Goal: Check status: Check status

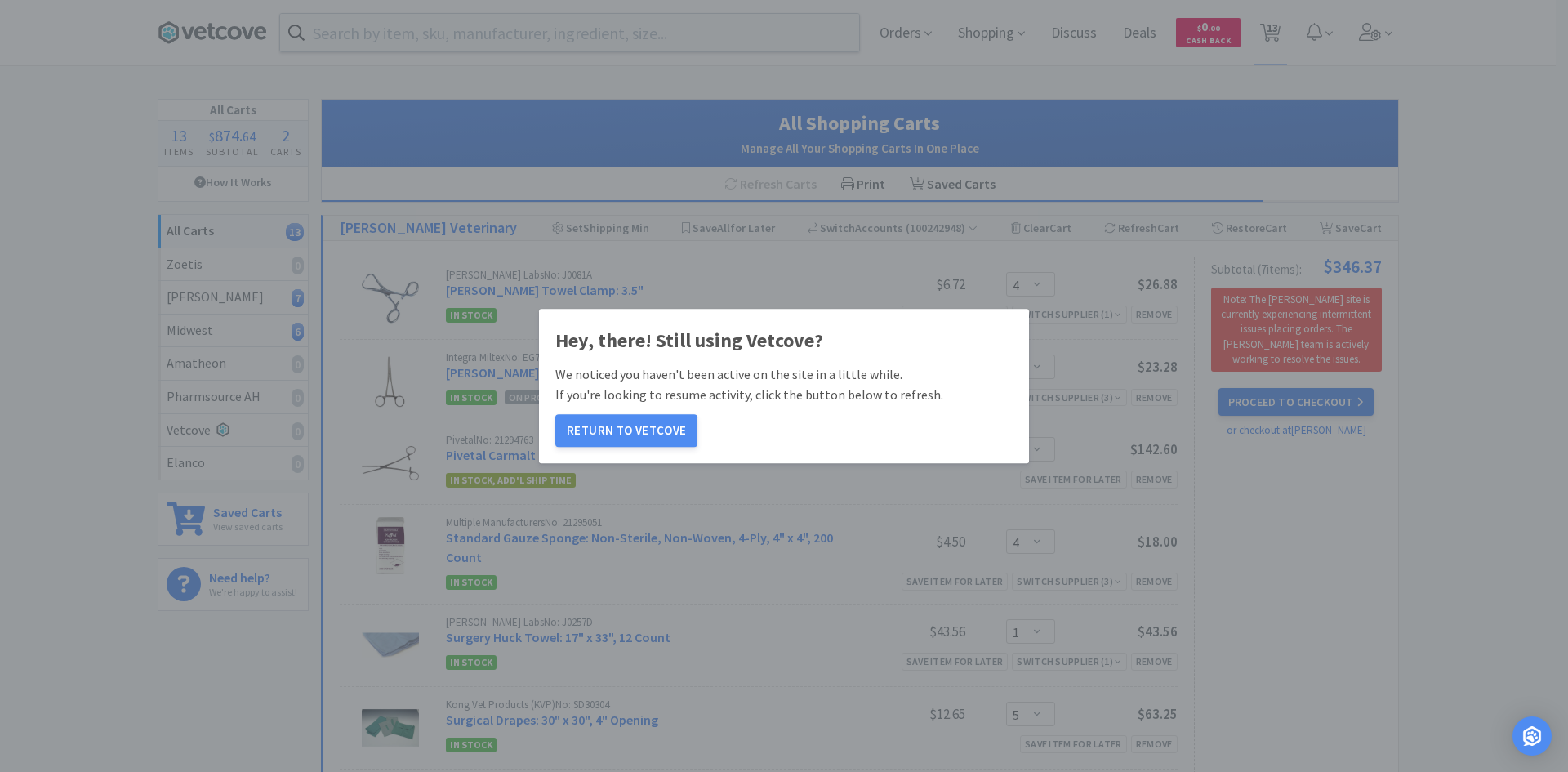
select select "4"
select select "6"
select select "2"
select select "4"
select select "1"
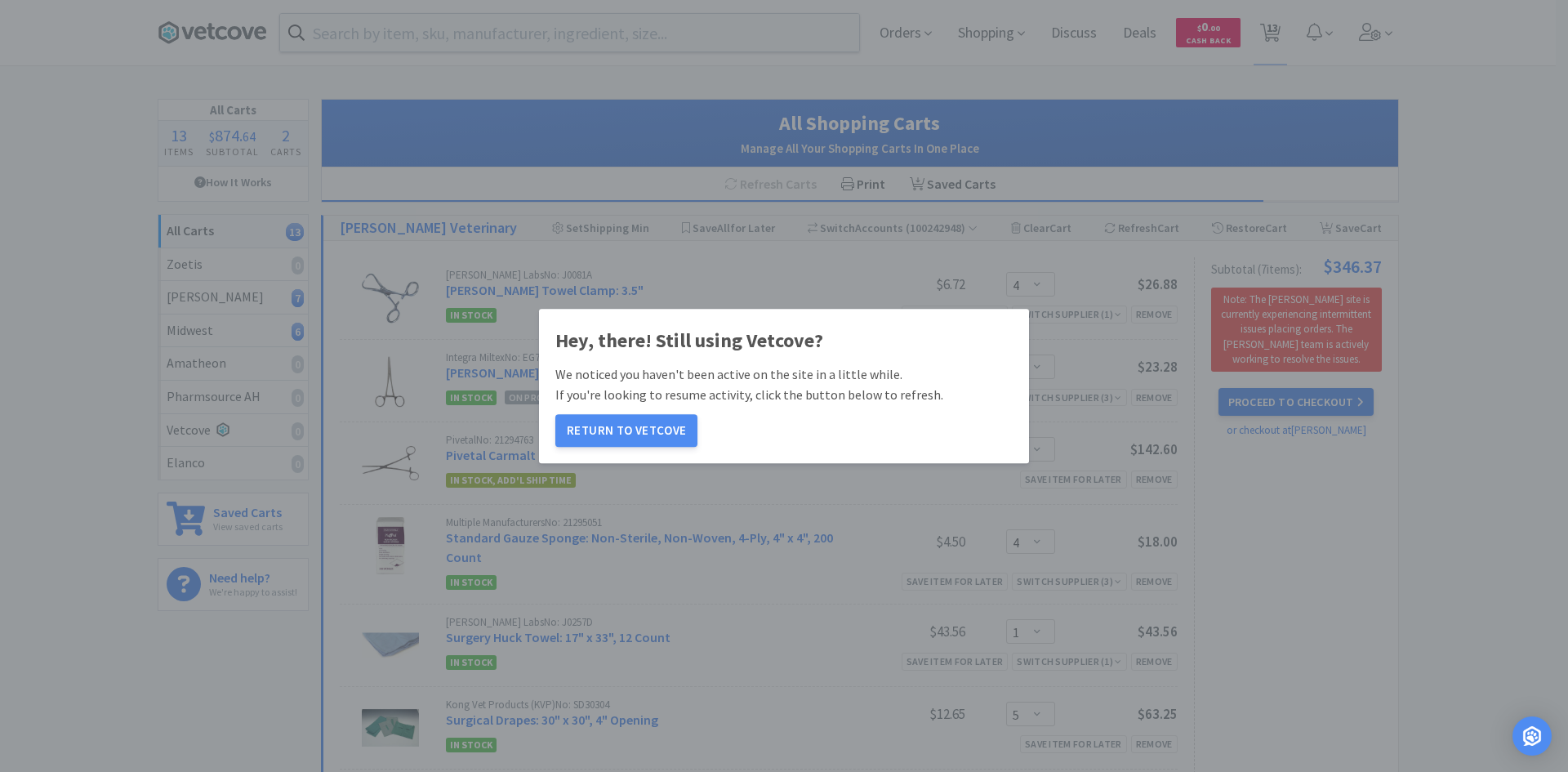
select select "5"
select select "2"
select select "6"
select select "2"
select select "5"
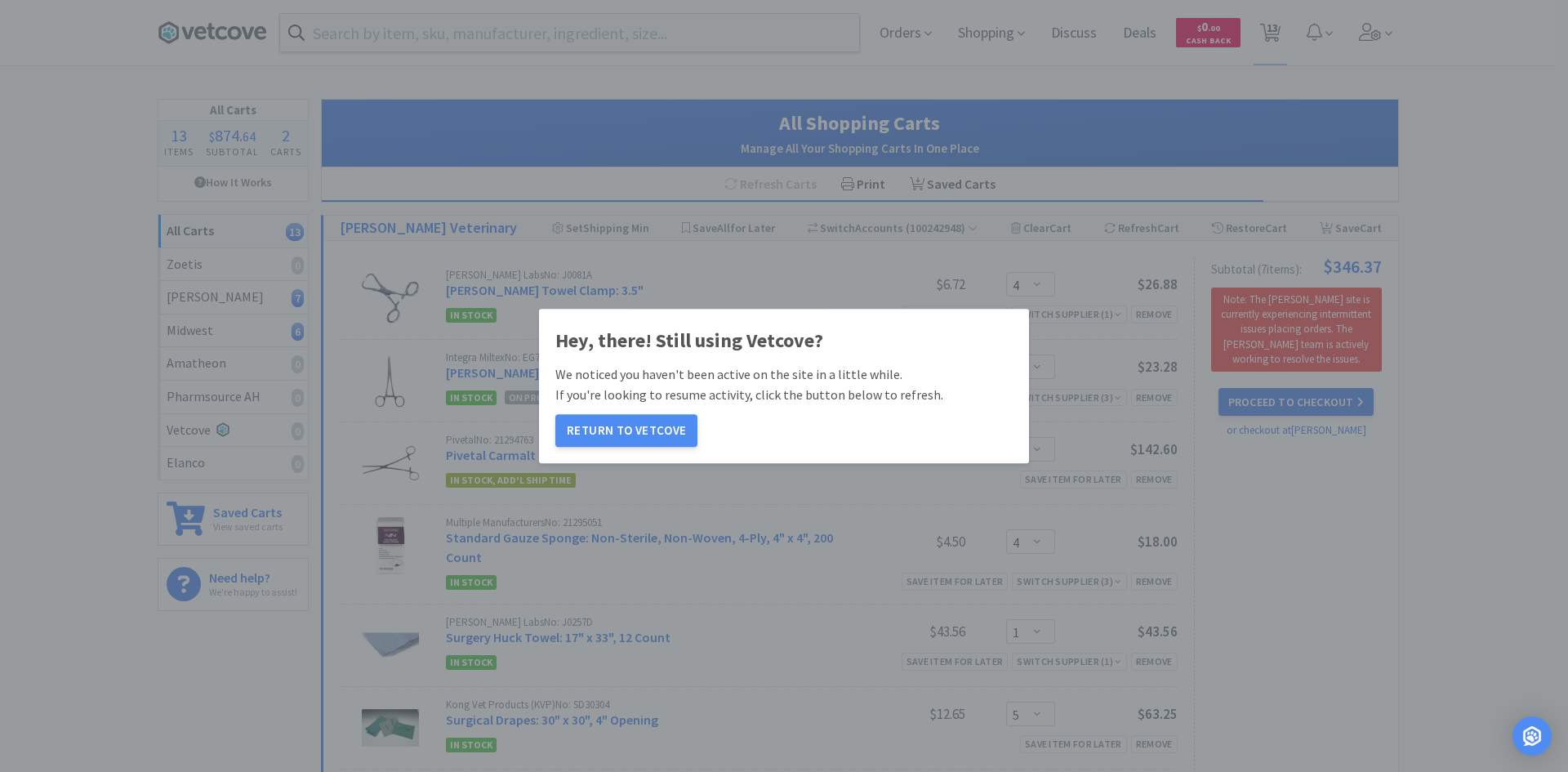
select select "4"
select select "1"
click at [650, 431] on button "Return to Vetcove" at bounding box center [626, 430] width 142 height 32
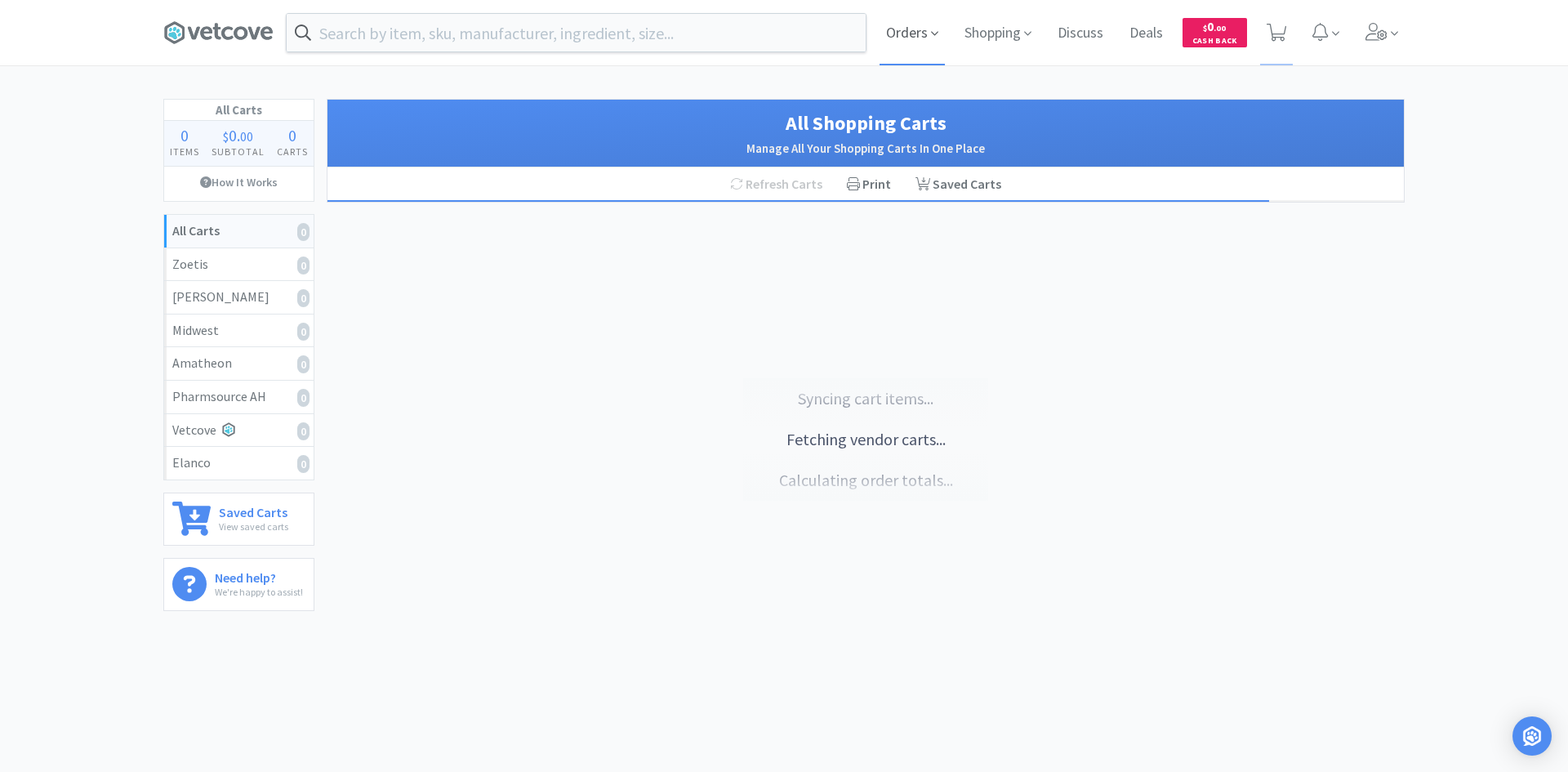
click at [931, 29] on icon at bounding box center [934, 33] width 7 height 15
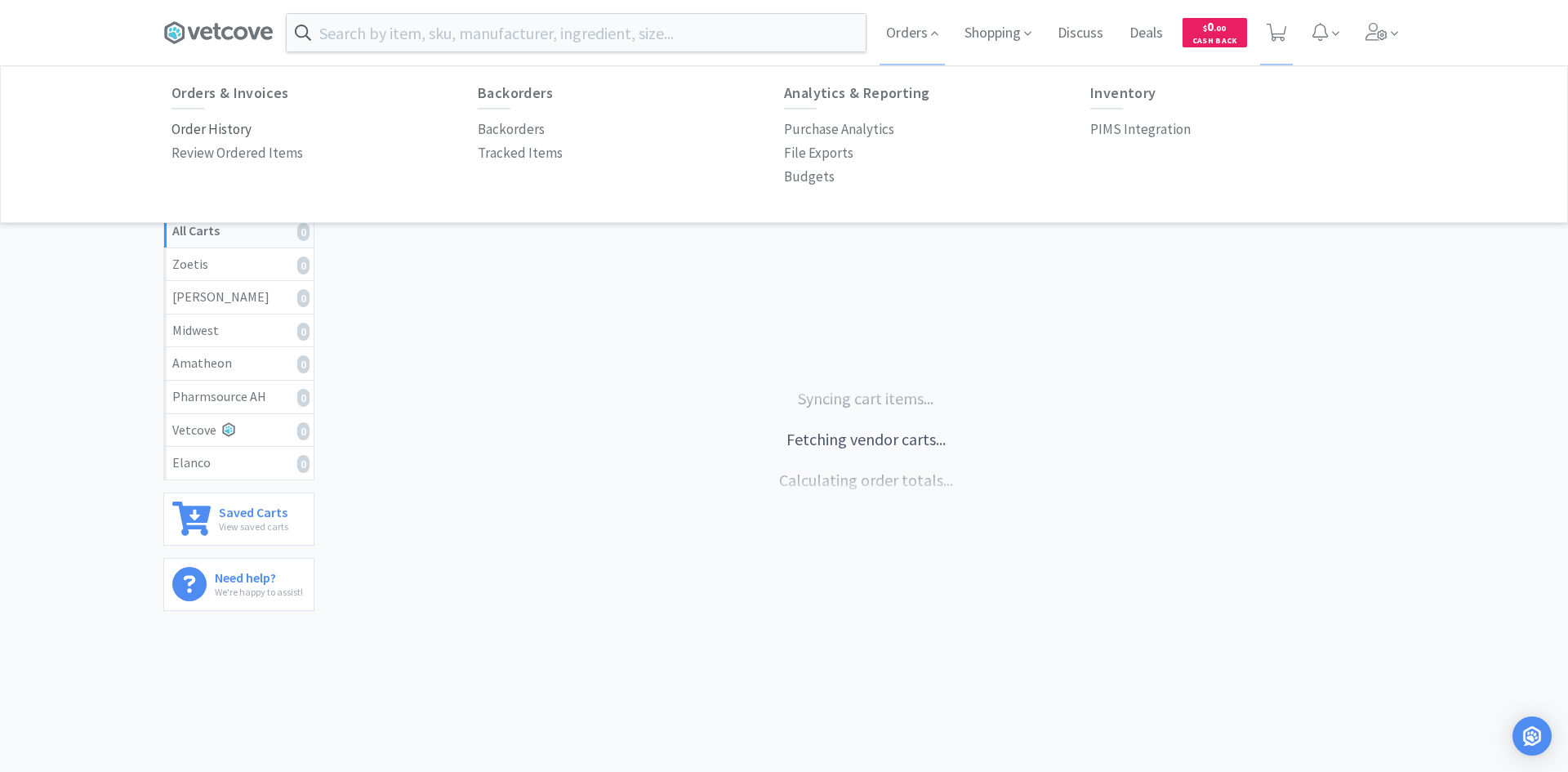
click at [247, 125] on p "Order History" at bounding box center [211, 129] width 80 height 22
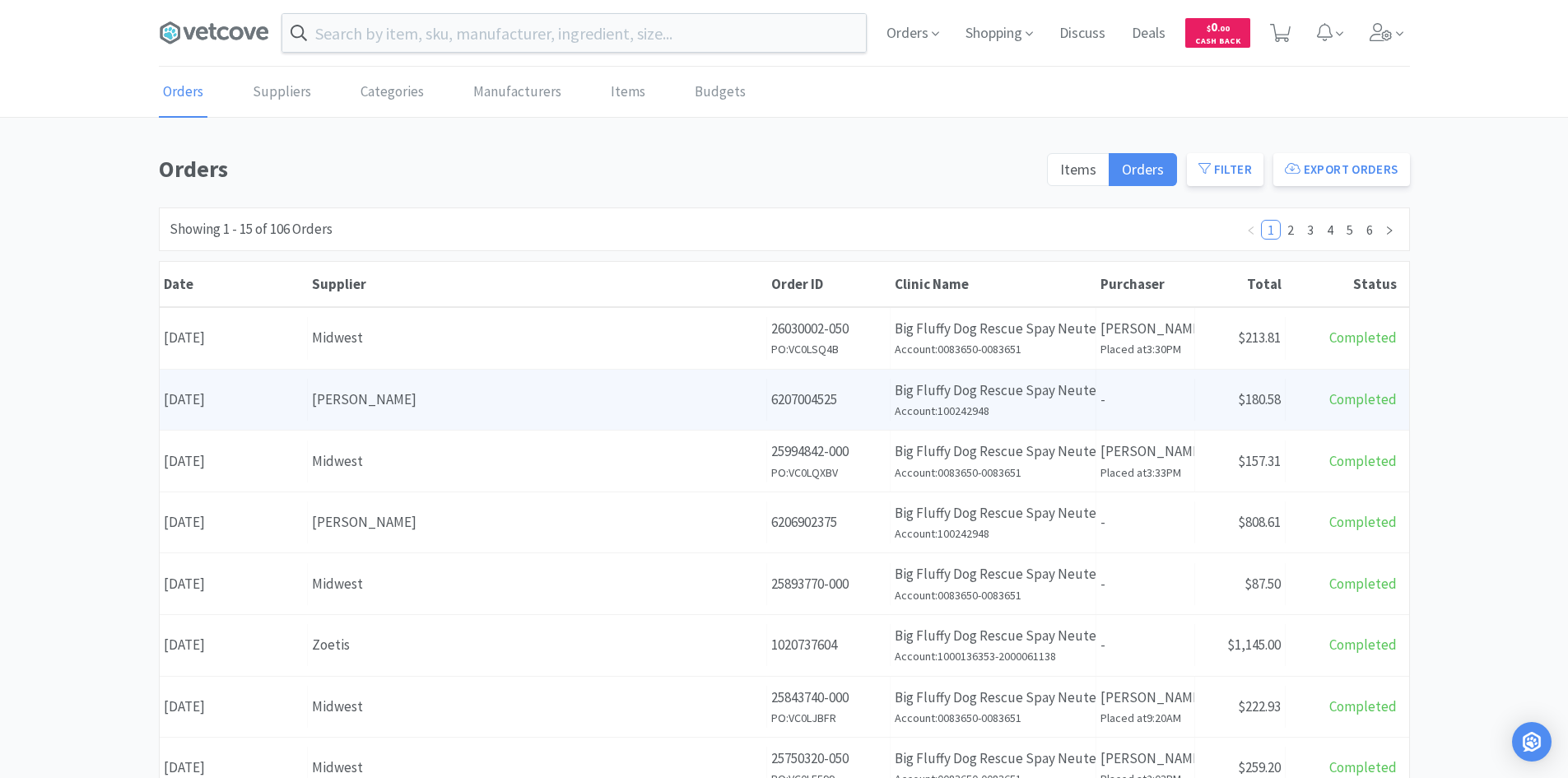
click at [343, 399] on div "[PERSON_NAME]" at bounding box center [537, 399] width 450 height 23
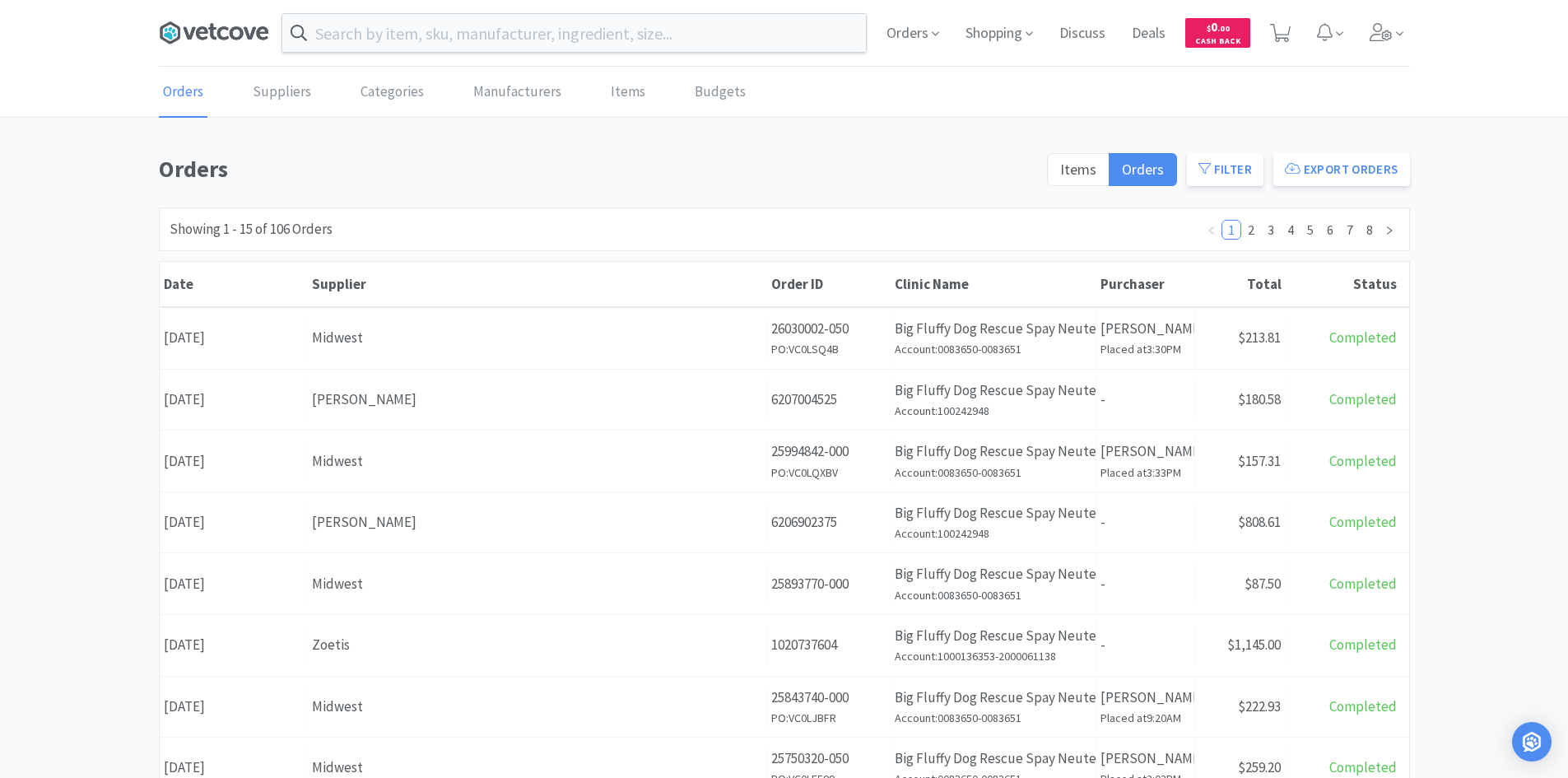
click at [162, 33] on icon at bounding box center [169, 33] width 20 height 23
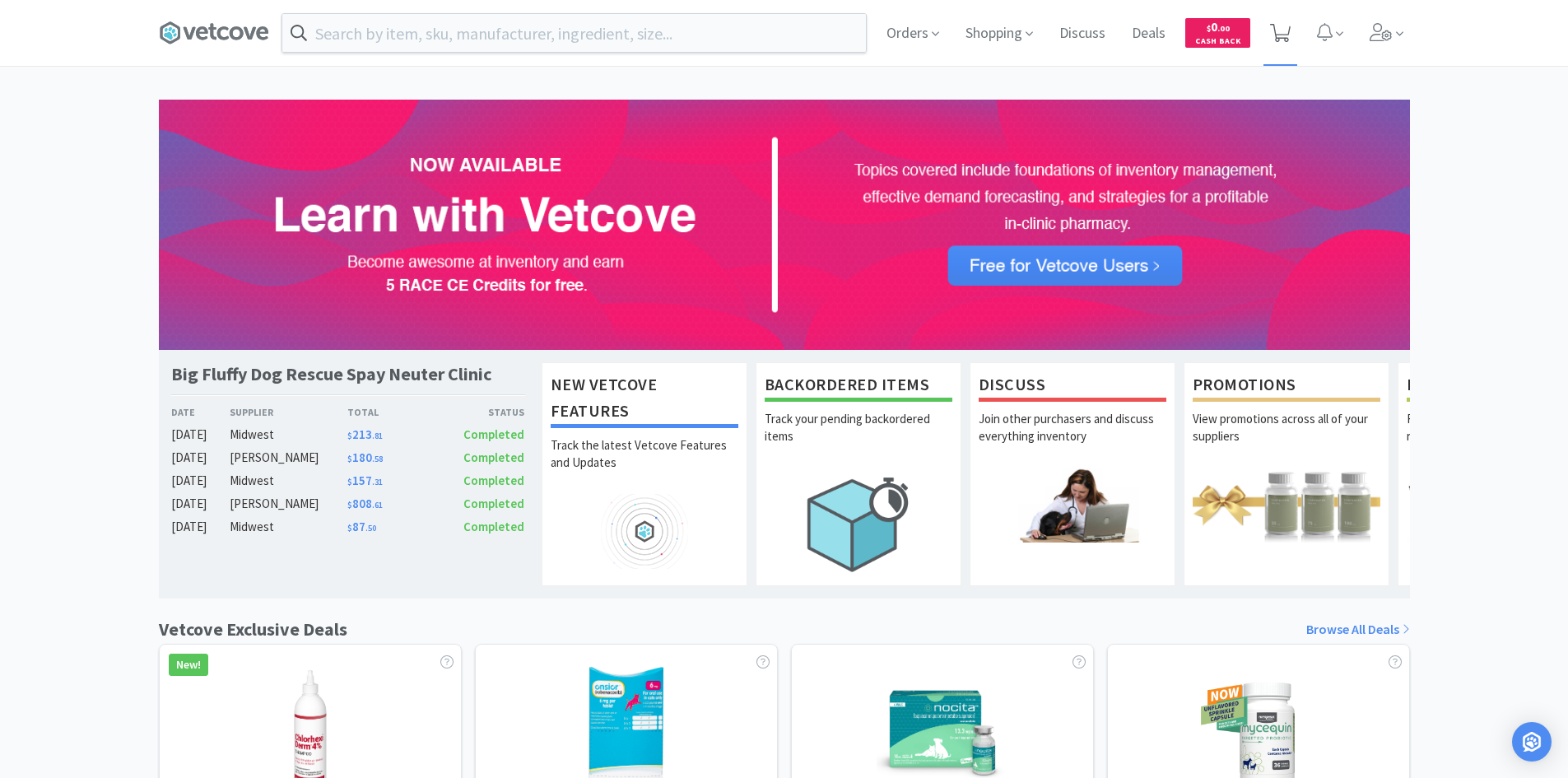
click at [1289, 37] on icon at bounding box center [1280, 33] width 21 height 18
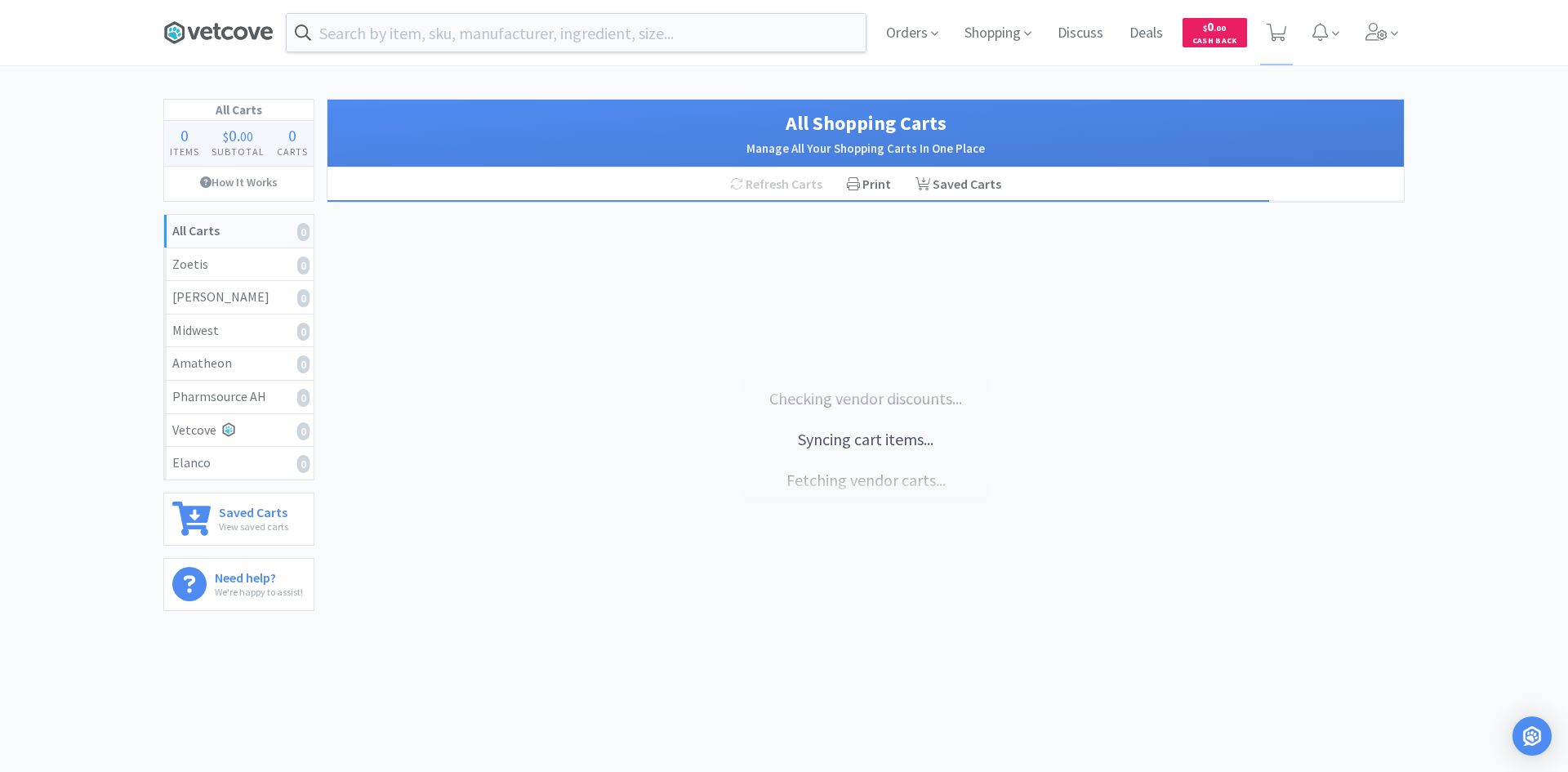
click at [230, 28] on icon at bounding box center [227, 32] width 12 height 13
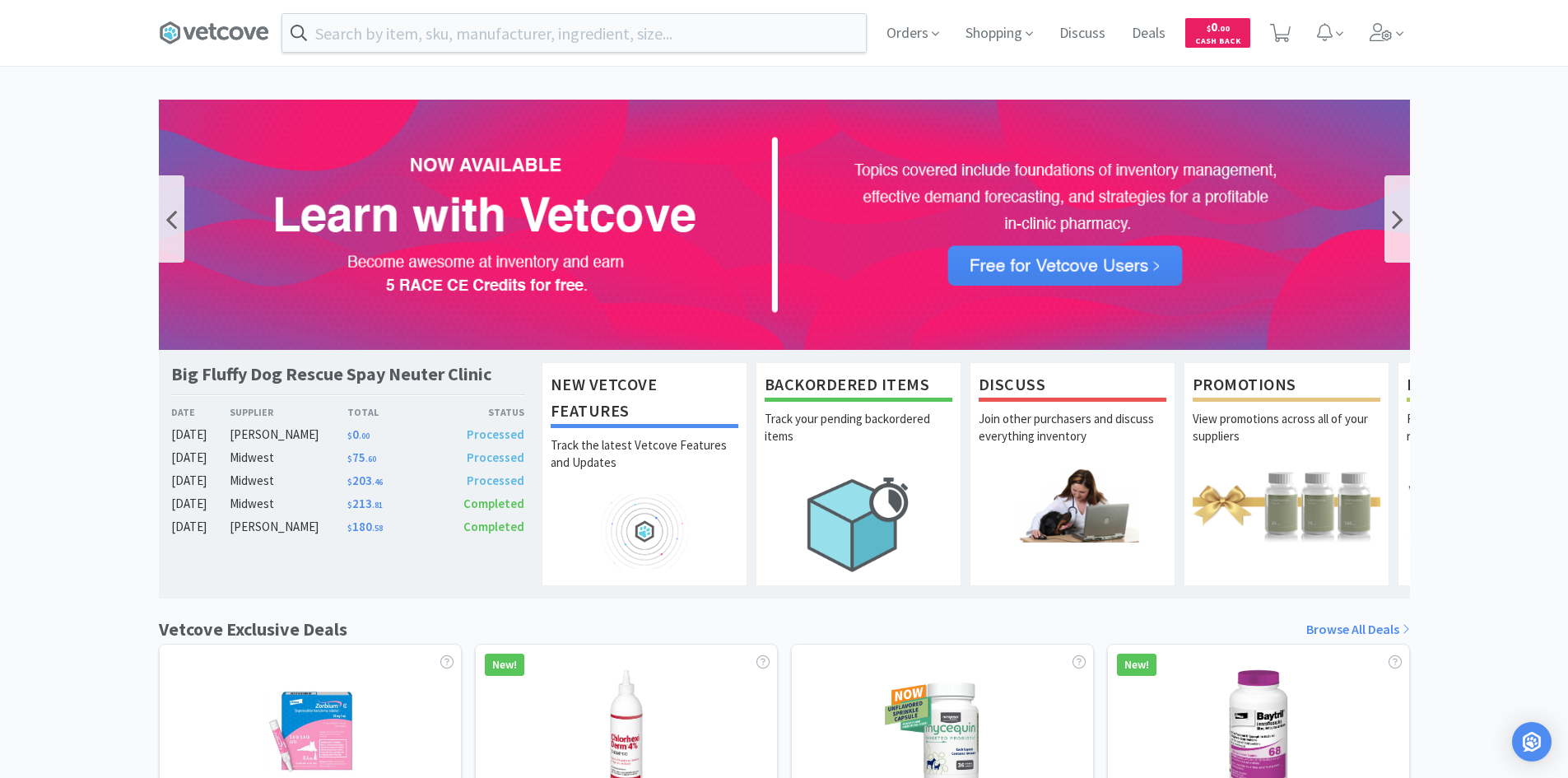
click at [1062, 186] on img at bounding box center [784, 225] width 1251 height 250
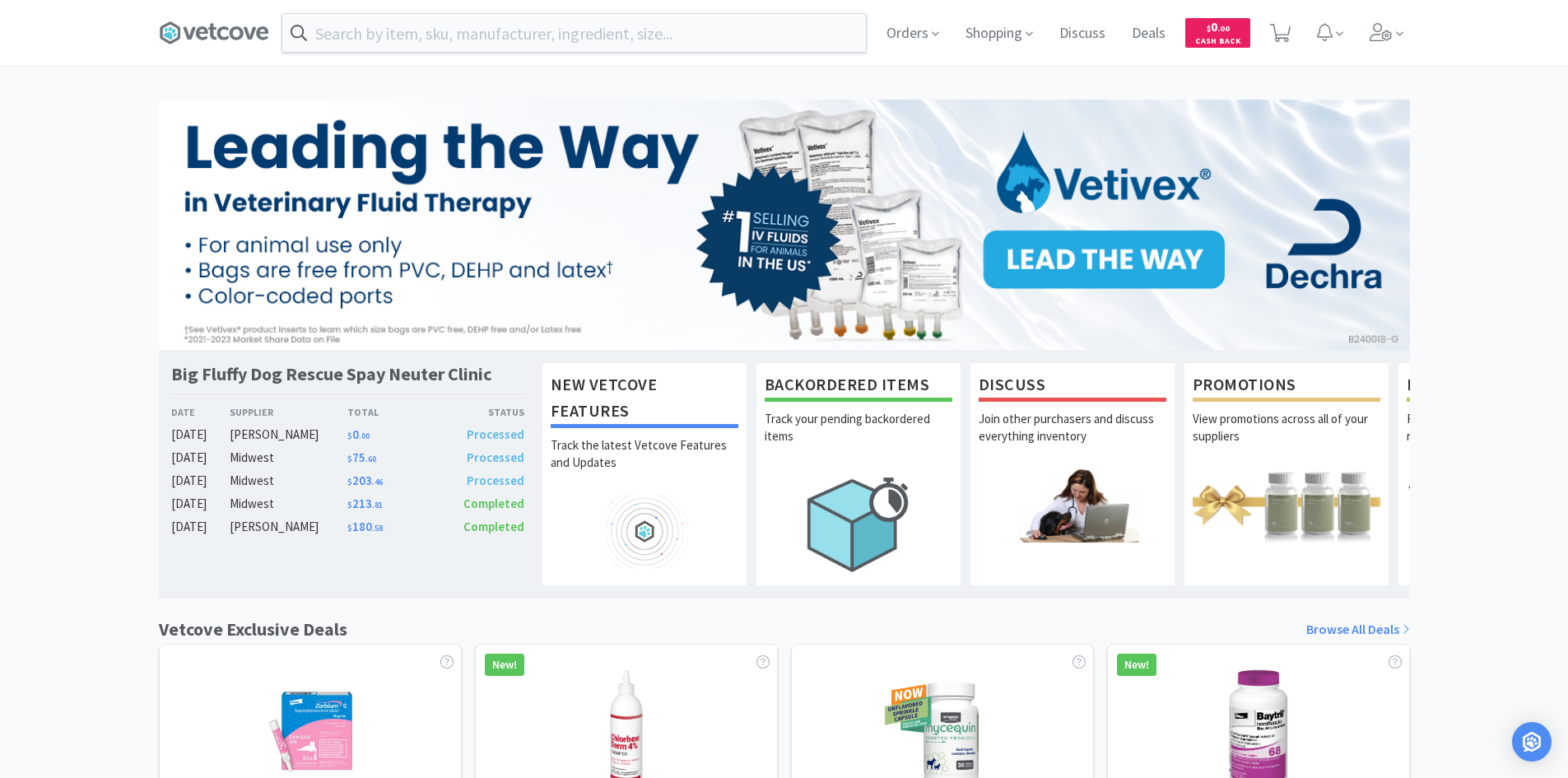
click at [360, 483] on span "$ 203 . 46" at bounding box center [365, 480] width 35 height 16
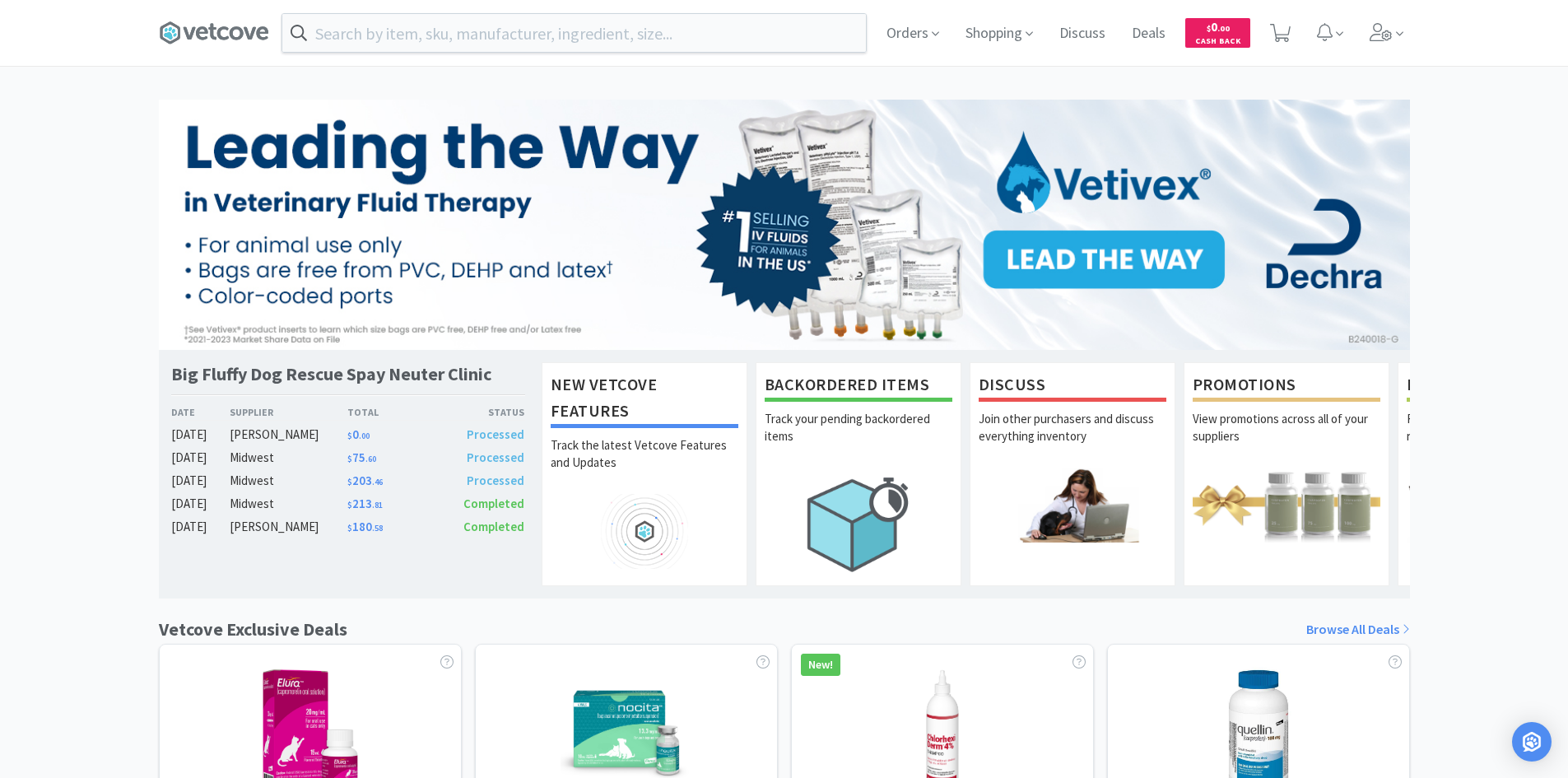
click at [247, 465] on div "Midwest" at bounding box center [288, 458] width 117 height 20
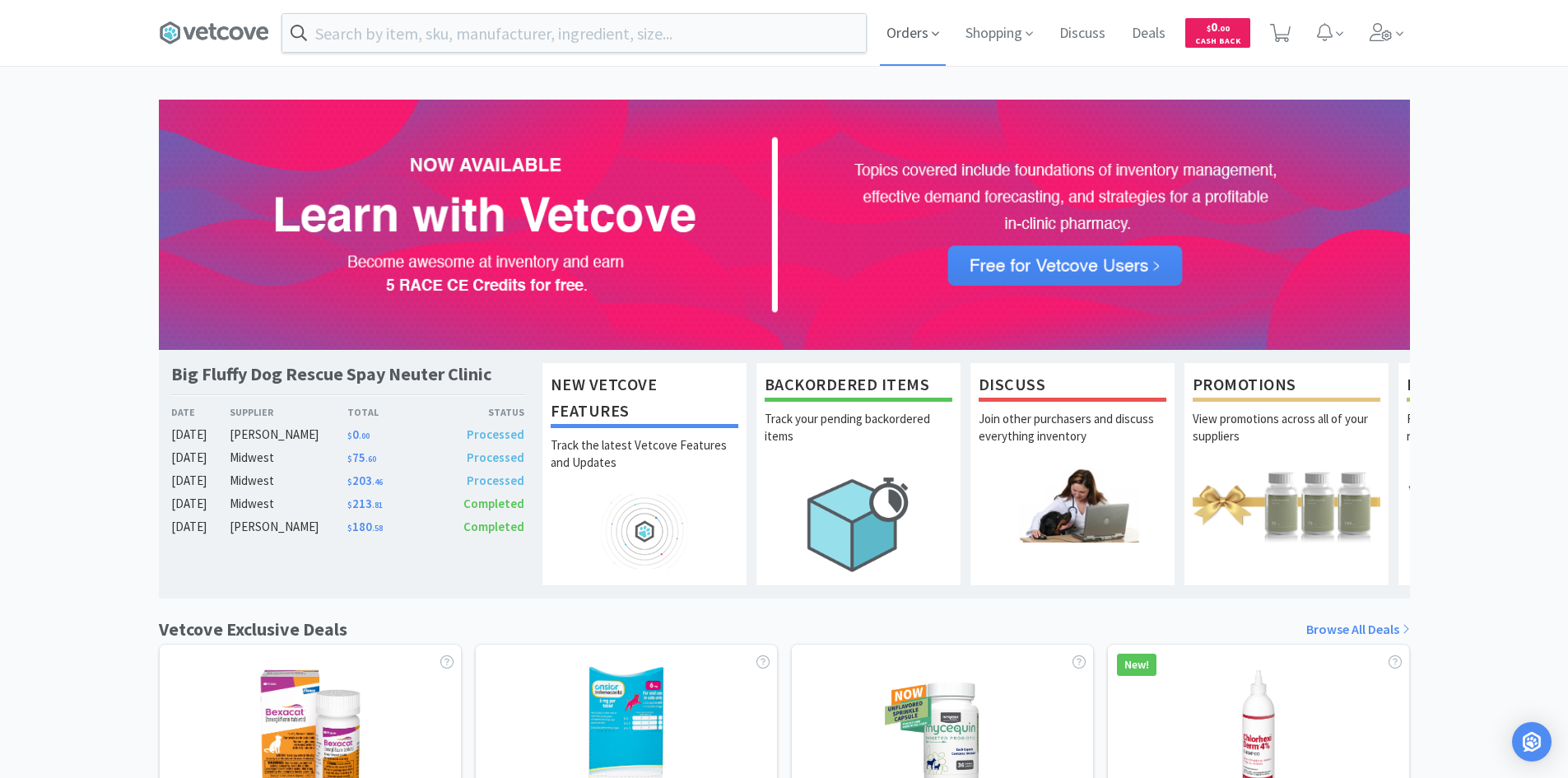
click at [922, 23] on span "Orders" at bounding box center [913, 33] width 66 height 66
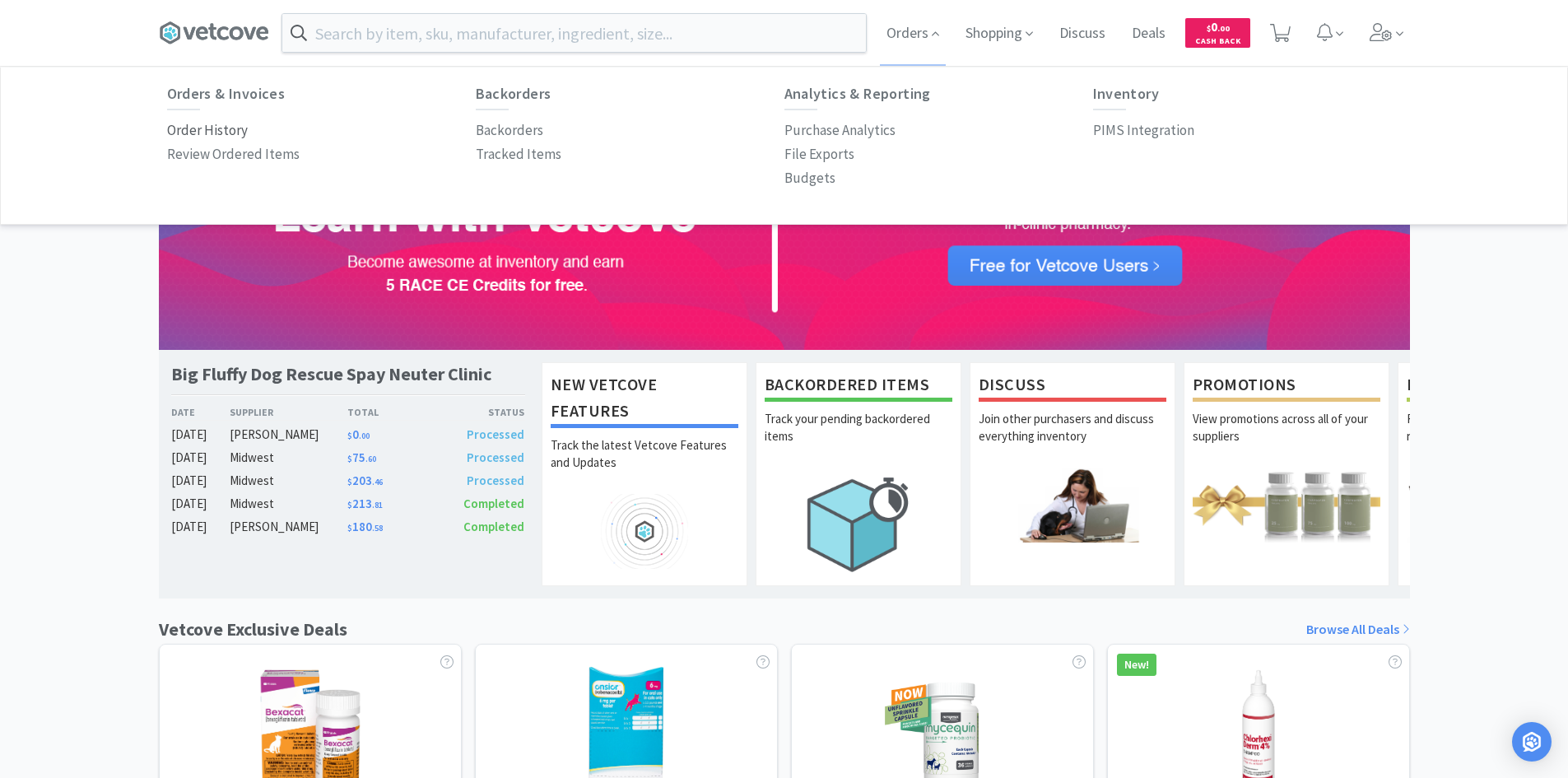
click at [231, 135] on p "Order History" at bounding box center [207, 130] width 80 height 23
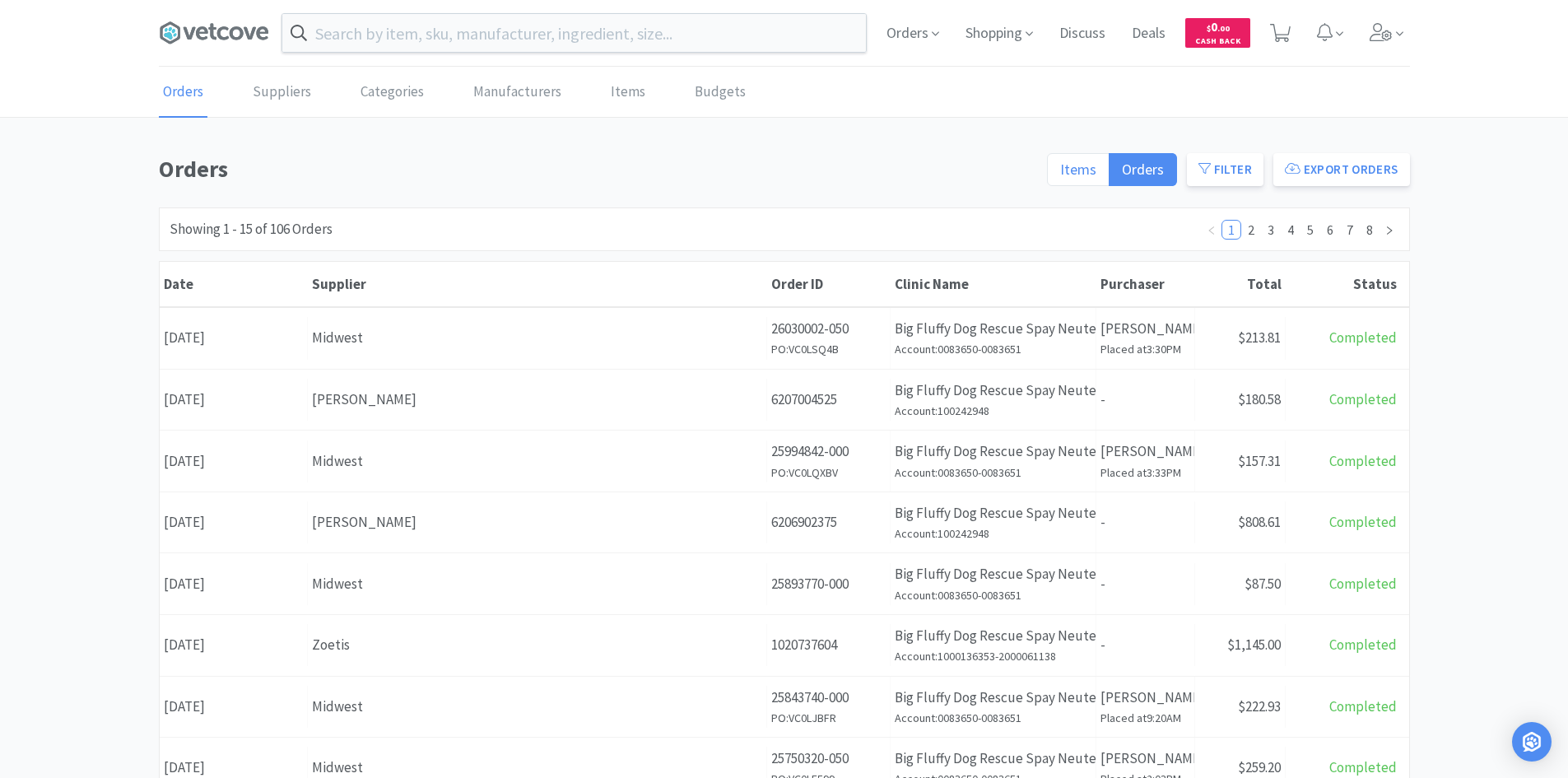
click at [1067, 163] on span "Items" at bounding box center [1078, 169] width 36 height 19
click at [1061, 174] on input "Items" at bounding box center [1061, 174] width 0 height 0
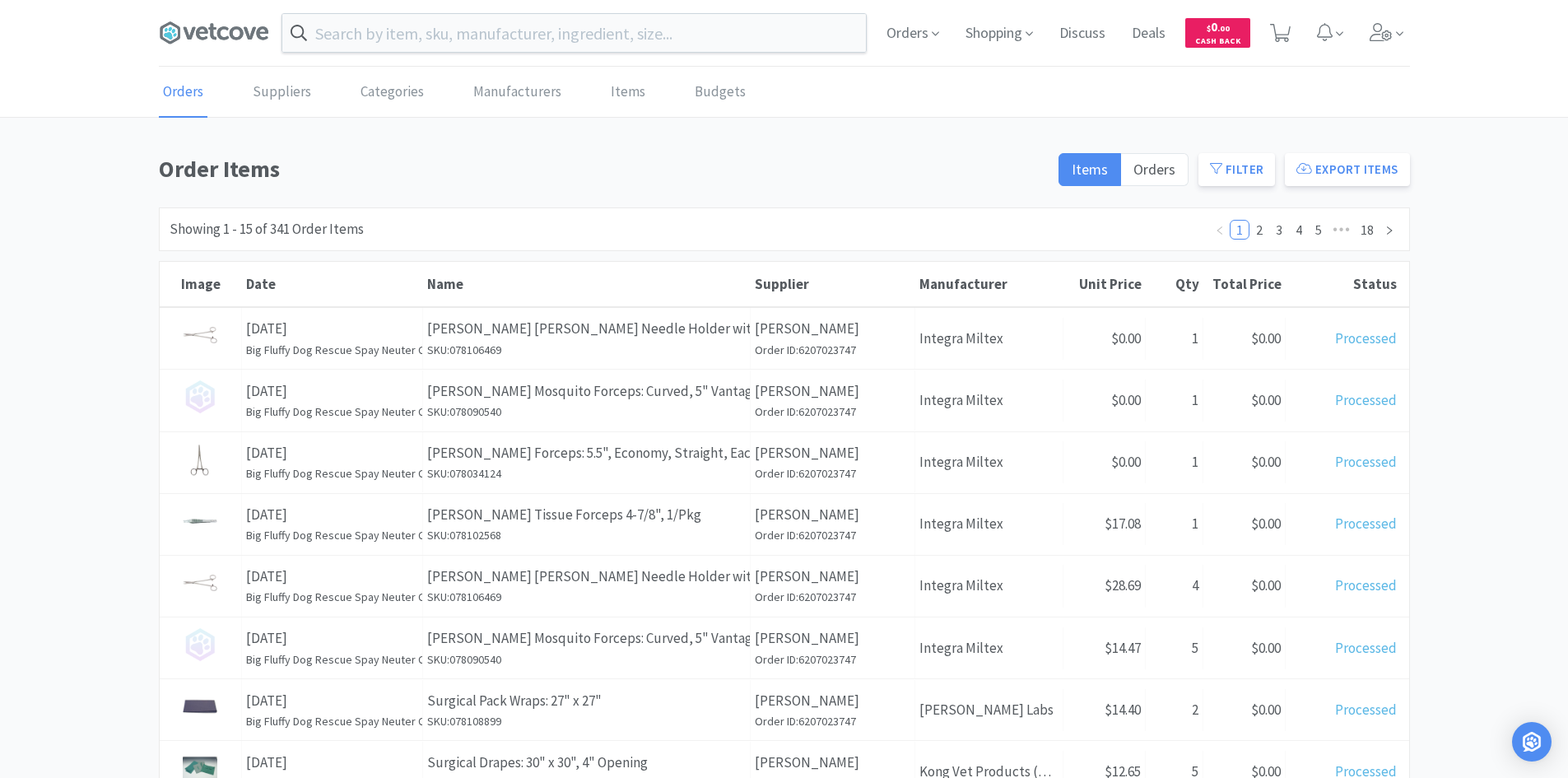
drag, startPoint x: 1546, startPoint y: 198, endPoint x: 1436, endPoint y: 146, distance: 121.7
click at [1436, 146] on div "Orders Suppliers Categories Manufacturers Items Budgets Order Items Items Order…" at bounding box center [784, 681] width 1568 height 1227
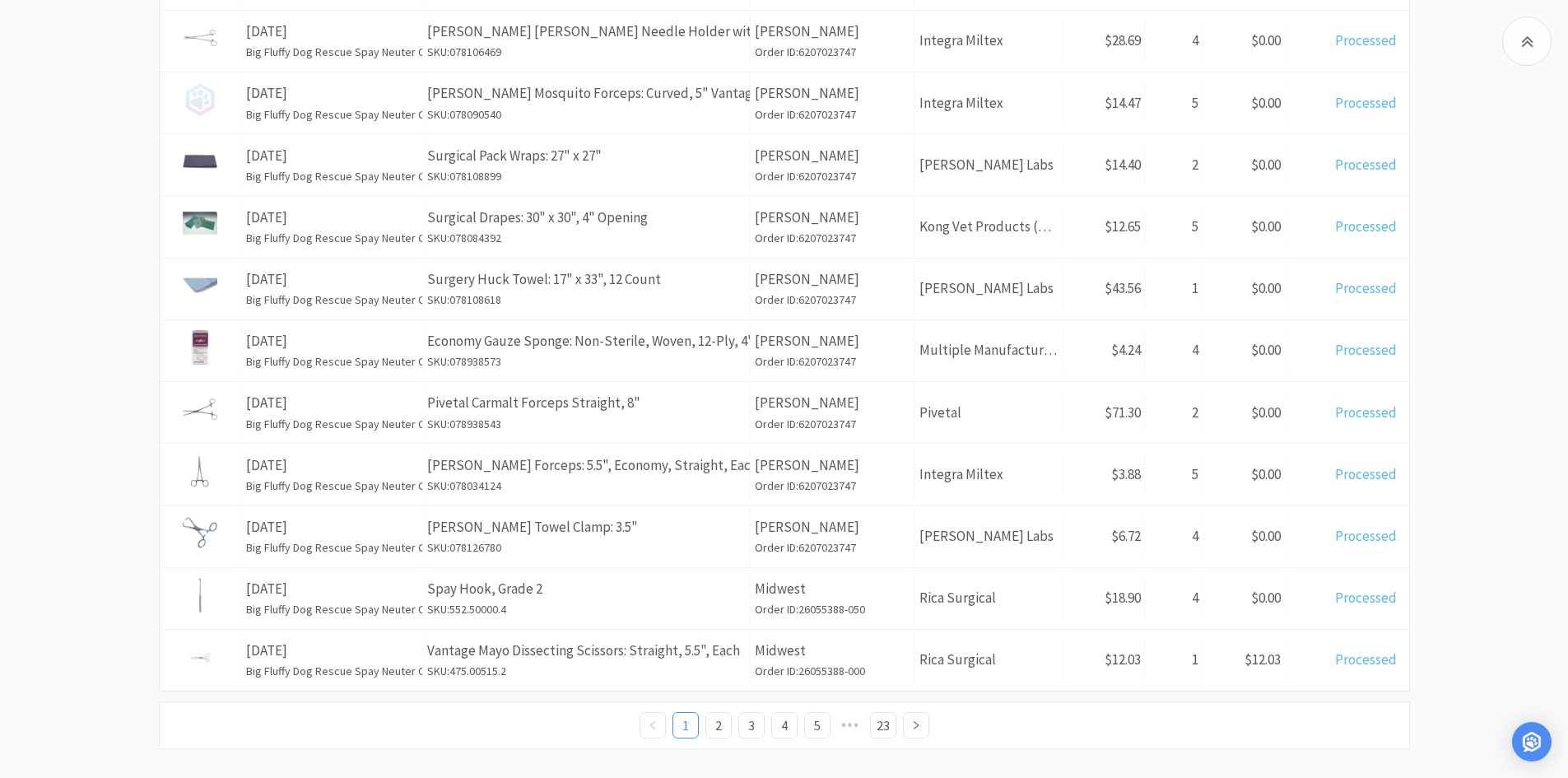
scroll to position [566, 0]
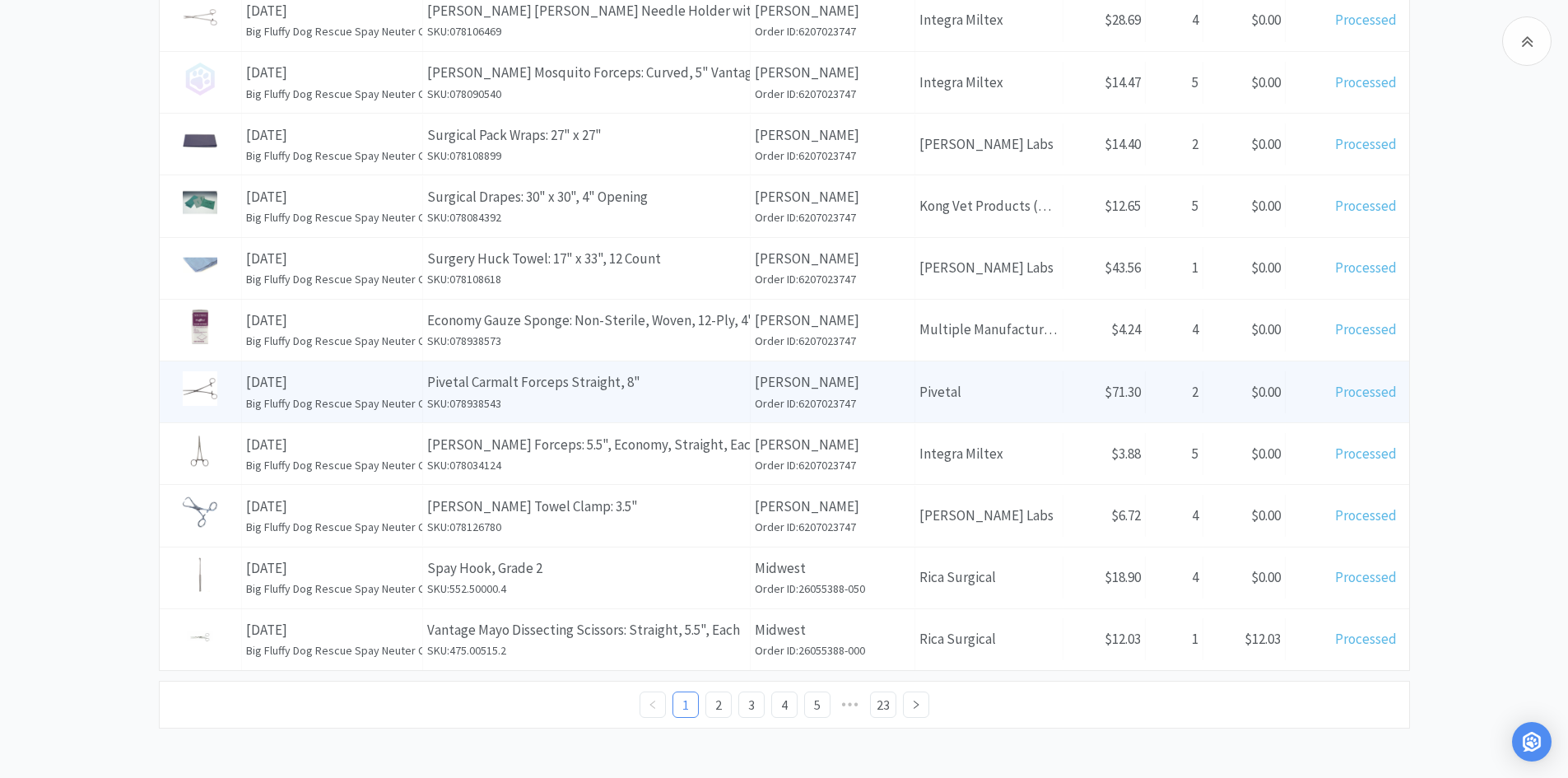
click at [1350, 396] on span "Processed" at bounding box center [1367, 392] width 62 height 18
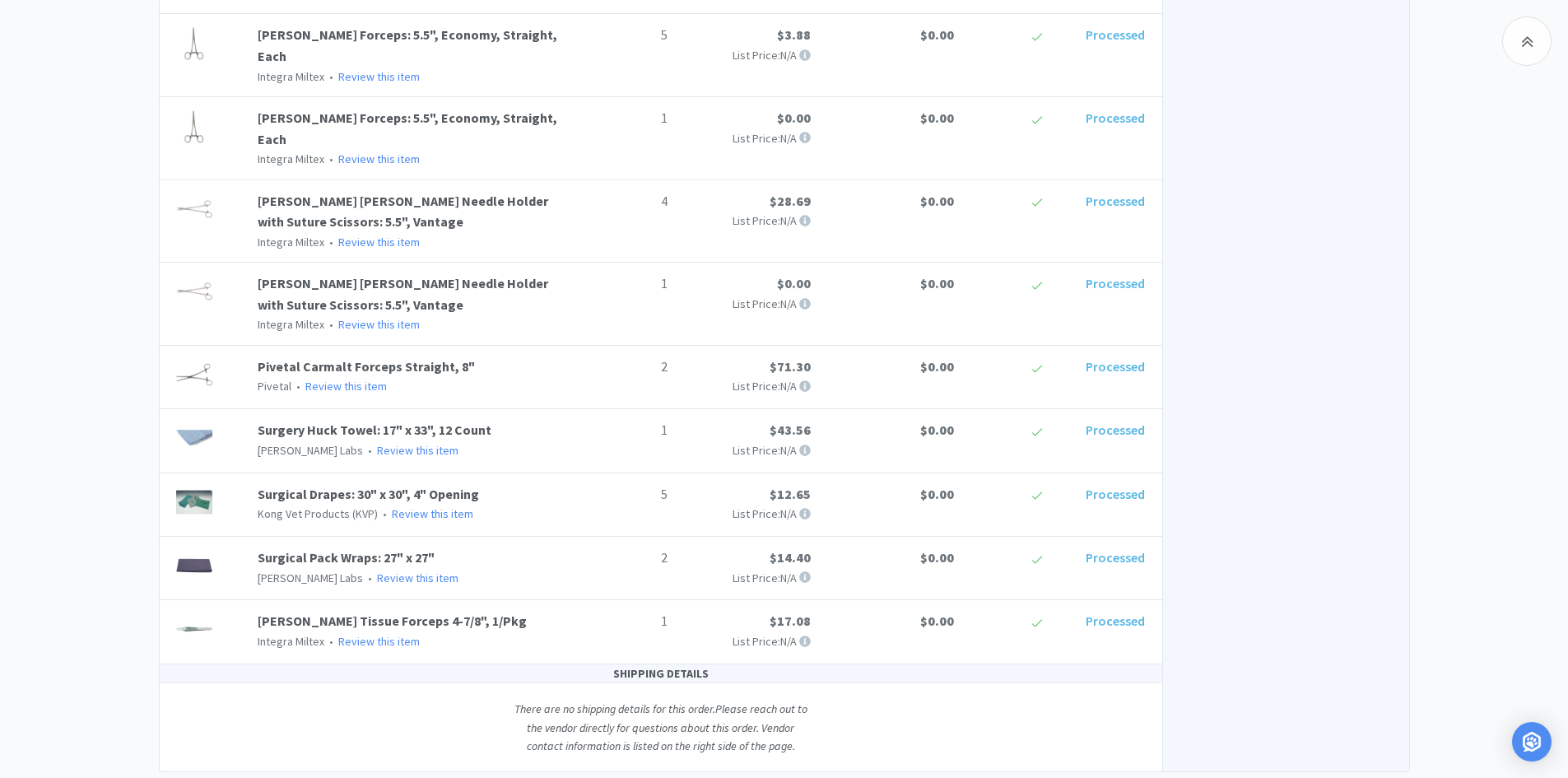
scroll to position [719, 0]
